Goal: Task Accomplishment & Management: Complete application form

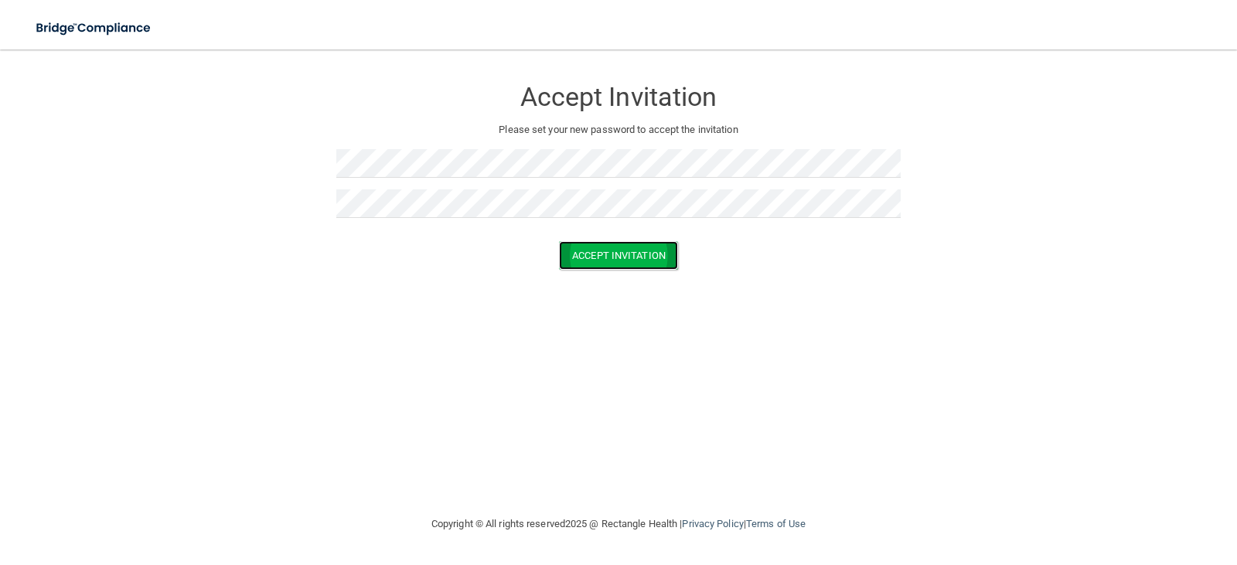
click at [632, 259] on button "Accept Invitation" at bounding box center [618, 255] width 119 height 29
click at [607, 277] on button "Accept Invitation" at bounding box center [618, 278] width 119 height 29
click at [580, 275] on button "Accept Invitation" at bounding box center [618, 278] width 119 height 29
click at [581, 277] on button "Accept Invitation" at bounding box center [618, 278] width 119 height 29
click at [460, 178] on div at bounding box center [618, 169] width 564 height 40
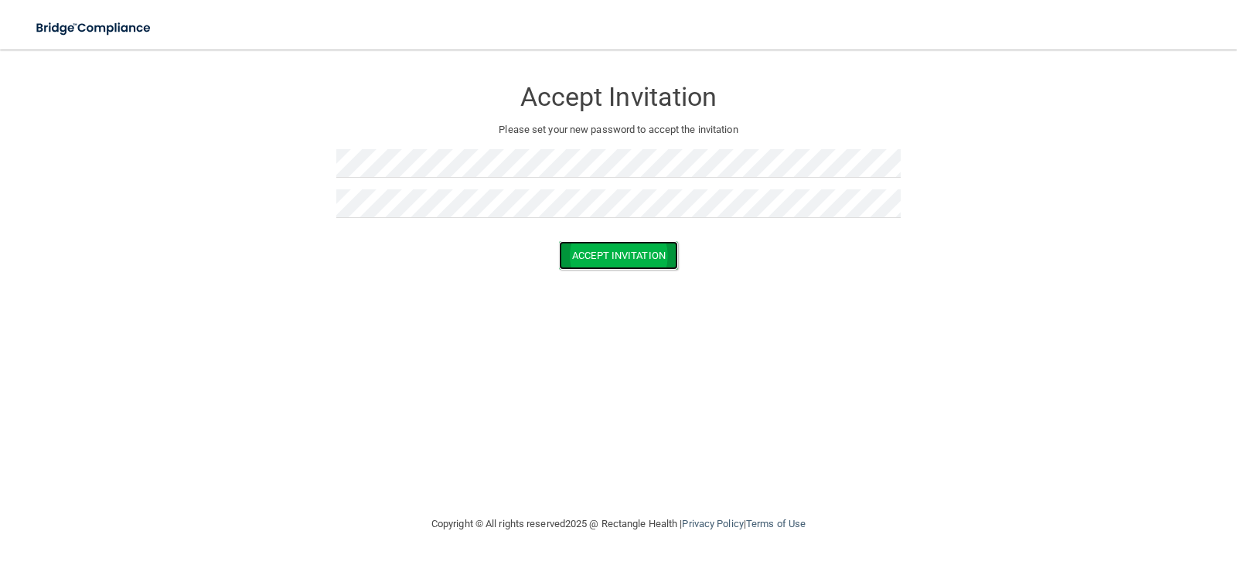
click at [580, 253] on button "Accept Invitation" at bounding box center [618, 255] width 119 height 29
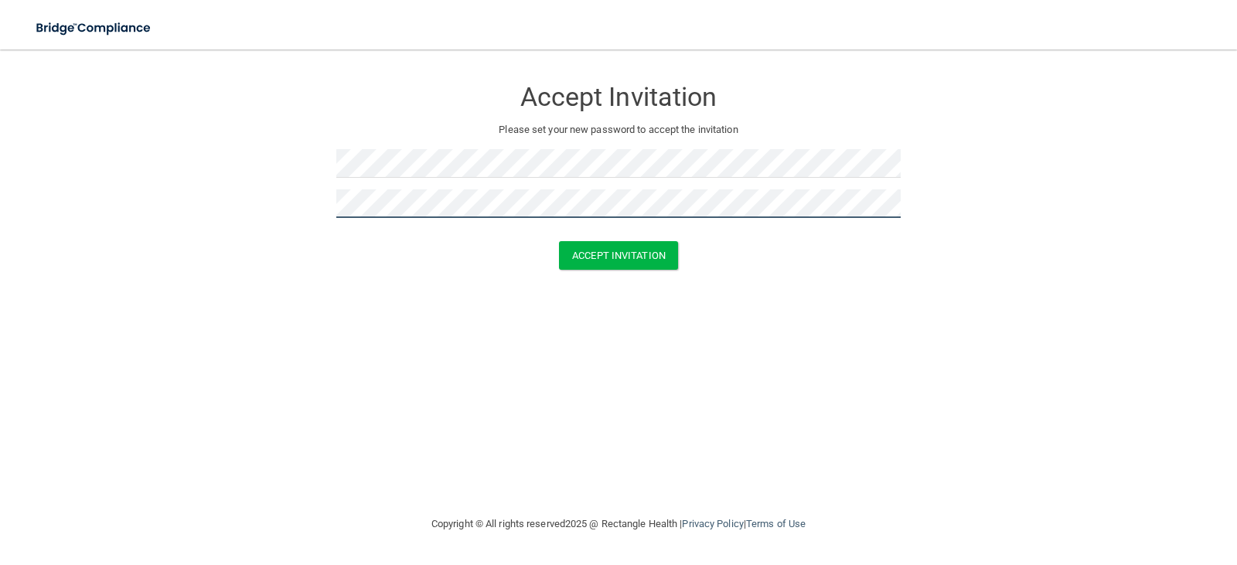
click at [559, 241] on button "Accept Invitation" at bounding box center [618, 255] width 119 height 29
